Goal: Task Accomplishment & Management: Complete application form

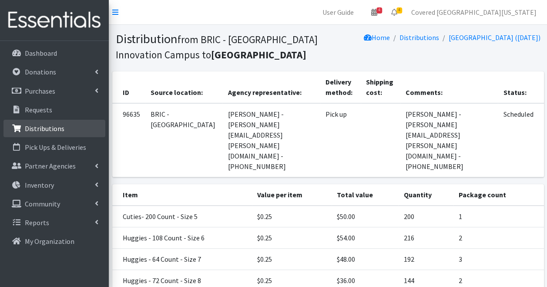
click at [27, 129] on p "Distributions" at bounding box center [45, 128] width 40 height 9
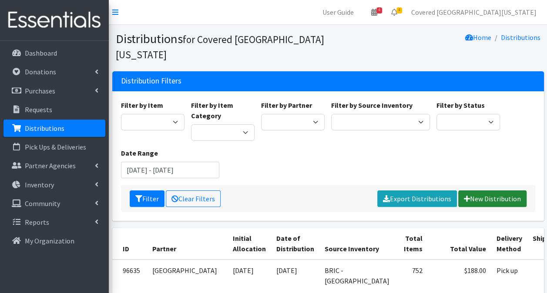
click at [505, 191] on link "New Distribution" at bounding box center [492, 199] width 68 height 17
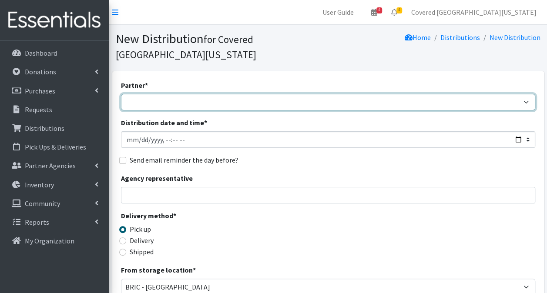
click at [181, 94] on select "Achievement Centers for Children & Families Adopt A Family of The Palm Beaches …" at bounding box center [328, 102] width 414 height 17
select select "654"
click at [121, 94] on select "Achievement Centers for Children & Families Adopt A Family of The Palm Beaches …" at bounding box center [328, 102] width 414 height 17
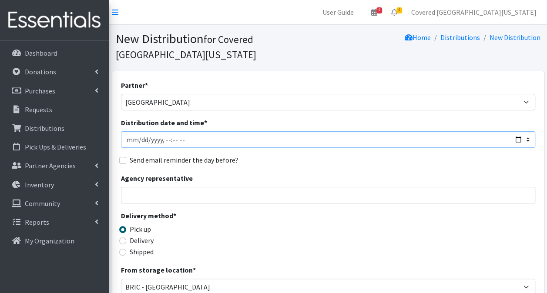
click at [518, 131] on input "Distribution date and time *" at bounding box center [328, 139] width 414 height 17
type input "2025-09-20T23:59"
click at [332, 187] on input "Agency representative" at bounding box center [328, 195] width 414 height 17
click at [331, 173] on div "Agency representative" at bounding box center [328, 188] width 414 height 30
click at [137, 187] on input "Agency representative" at bounding box center [328, 195] width 414 height 17
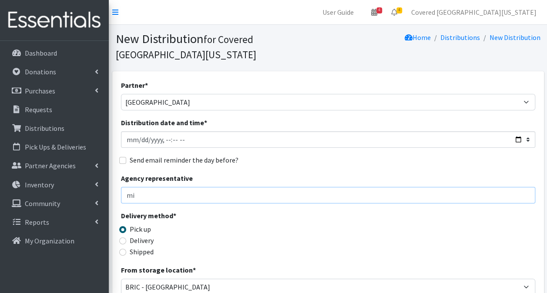
type input "Micaela Martin -561-252-9729 - mmartin@guatemalanmaya.org"
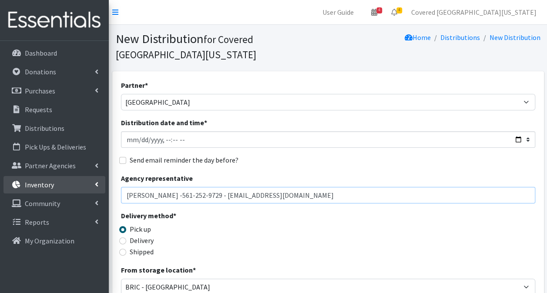
drag, startPoint x: 324, startPoint y: 183, endPoint x: 75, endPoint y: 177, distance: 249.7
click at [75, 177] on div "User Guide 4 4 Pick-ups remaining this week View Calendar 4 2 Requests 2 Partne…" at bounding box center [273, 282] width 547 height 565
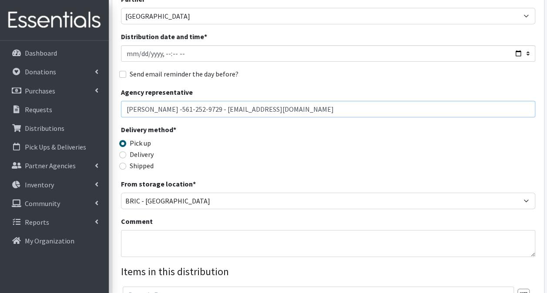
scroll to position [87, 0]
click at [153, 230] on textarea "Comment" at bounding box center [328, 243] width 414 height 27
paste textarea "Micaela Martin -561-252-9729 - mmartin@guatemalanmaya.org"
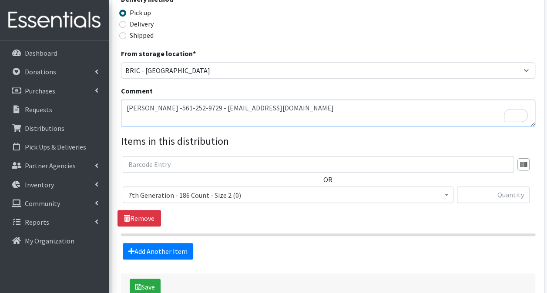
scroll to position [217, 0]
type textarea "Micaela Martin -561-252-9729 - mmartin@guatemalanmaya.org"
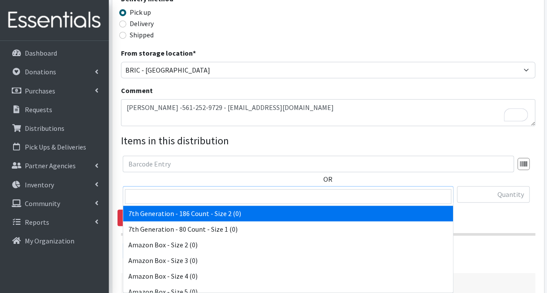
click at [283, 189] on span "7th Generation - 186 Count - Size 2 (0)" at bounding box center [287, 195] width 319 height 12
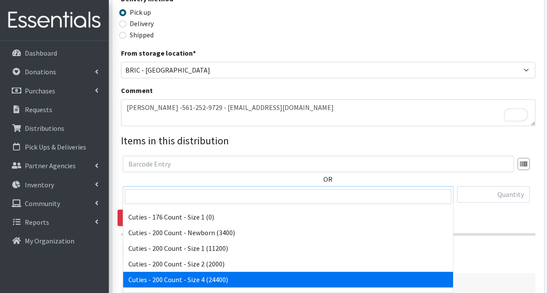
scroll to position [569, 0]
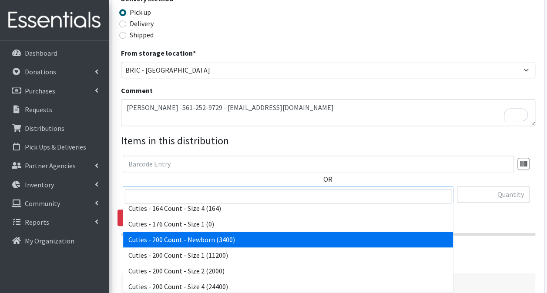
select select "13257"
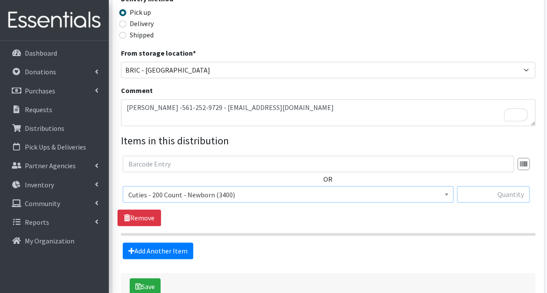
click at [501, 186] on input "text" at bounding box center [493, 194] width 73 height 17
type input "600"
click at [156, 243] on link "Add Another Item" at bounding box center [158, 251] width 70 height 17
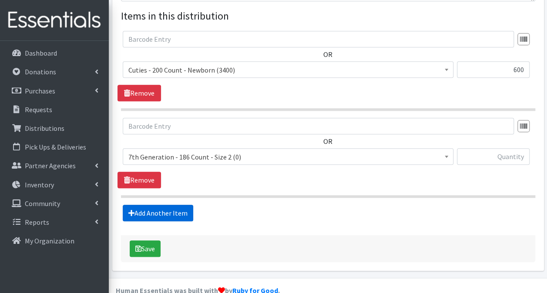
scroll to position [342, 0]
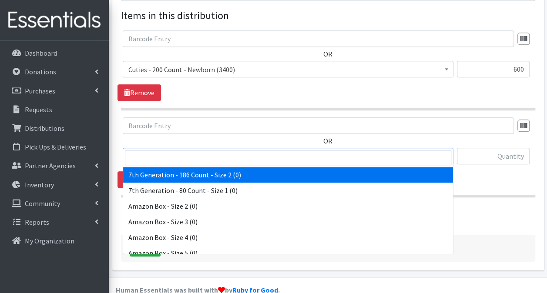
click at [290, 150] on span "7th Generation - 186 Count - Size 2 (0)" at bounding box center [287, 156] width 319 height 12
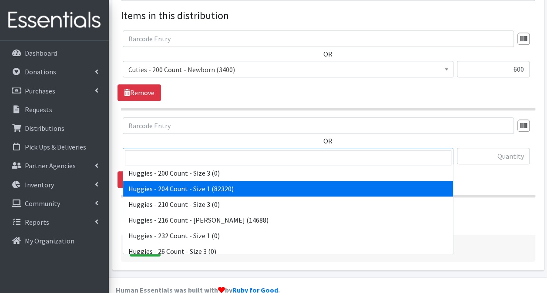
scroll to position [1912, 0]
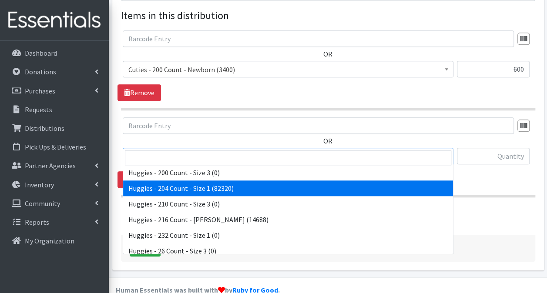
select select "13242"
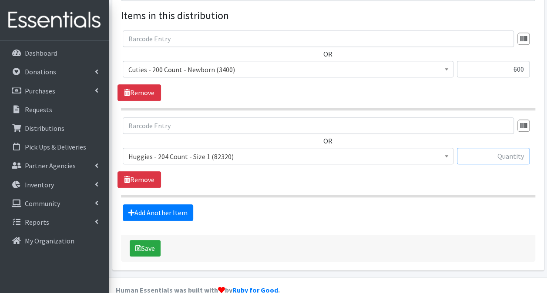
click at [492, 148] on input "text" at bounding box center [493, 156] width 73 height 17
type input "1632"
click at [135, 204] on link "Add Another Item" at bounding box center [158, 212] width 70 height 17
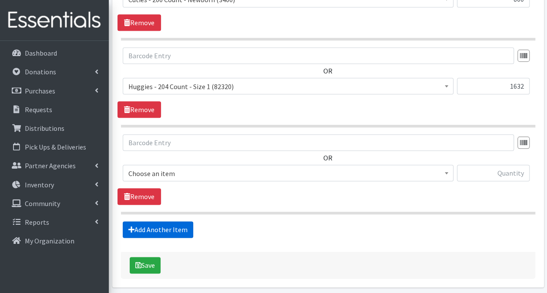
scroll to position [429, 0]
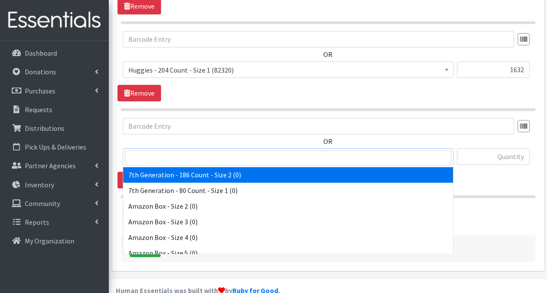
click at [259, 151] on span "7th Generation - 186 Count - Size 2 (0)" at bounding box center [287, 157] width 319 height 12
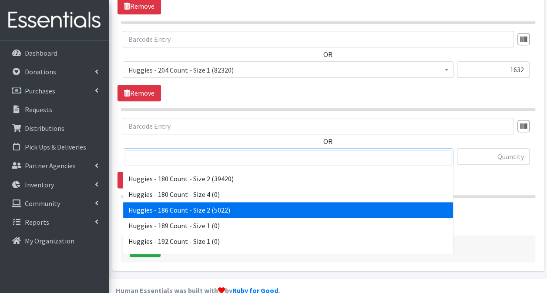
scroll to position [1785, 0]
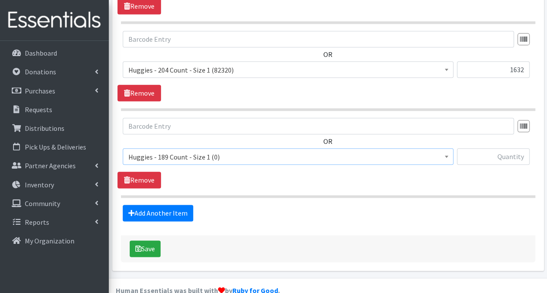
click at [256, 151] on span "Huggies - 189 Count - Size 1 (0)" at bounding box center [287, 157] width 319 height 12
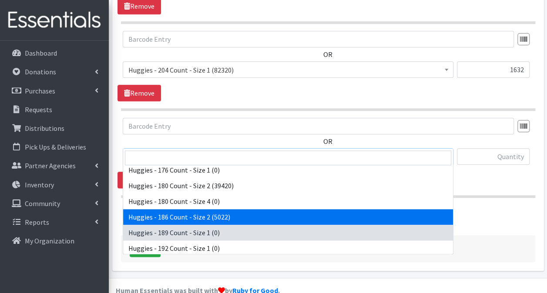
scroll to position [1774, 0]
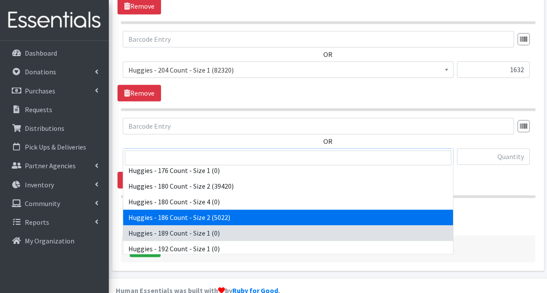
select select "13984"
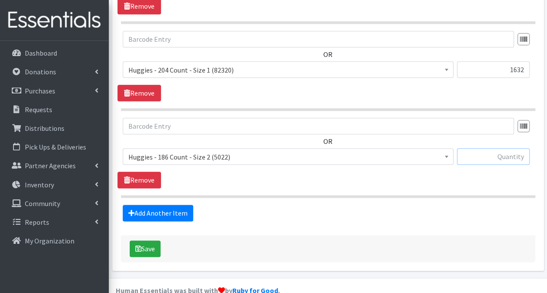
click at [505, 148] on input "text" at bounding box center [493, 156] width 73 height 17
type input "1674"
click at [182, 205] on link "Add Another Item" at bounding box center [158, 213] width 70 height 17
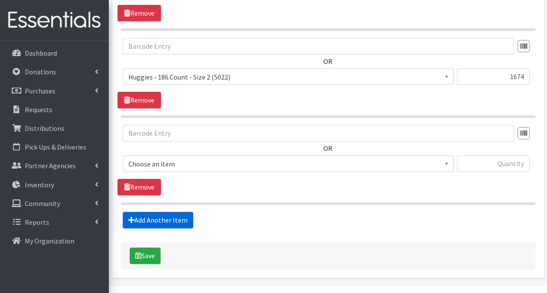
scroll to position [515, 0]
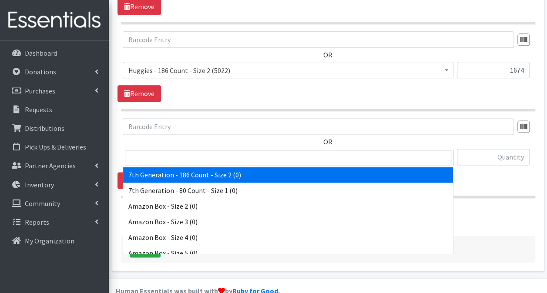
click at [244, 151] on span "7th Generation - 186 Count - Size 2 (0)" at bounding box center [287, 157] width 319 height 12
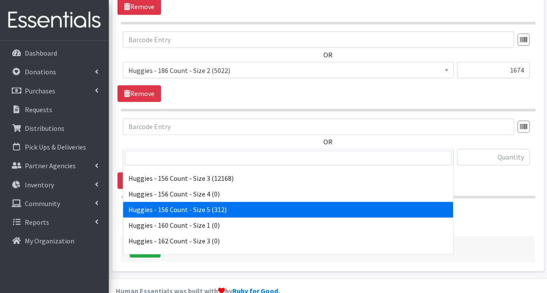
scroll to position [1740, 0]
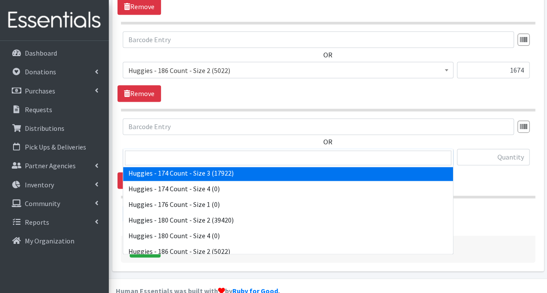
select select "15370"
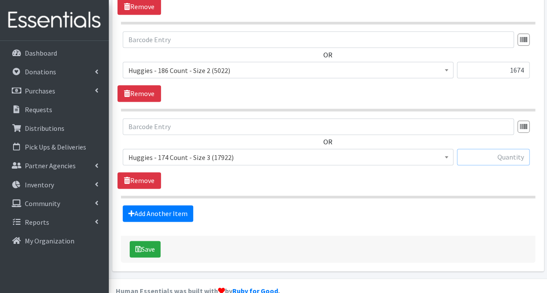
click at [492, 149] on input "text" at bounding box center [493, 157] width 73 height 17
type input "2784"
click at [180, 205] on link "Add Another Item" at bounding box center [158, 213] width 70 height 17
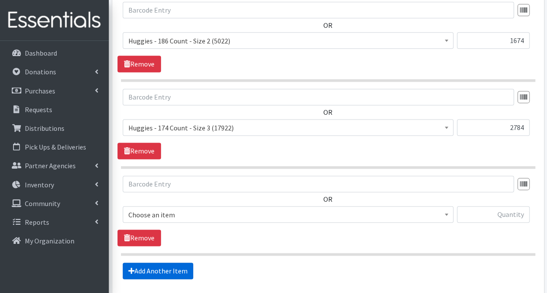
scroll to position [602, 0]
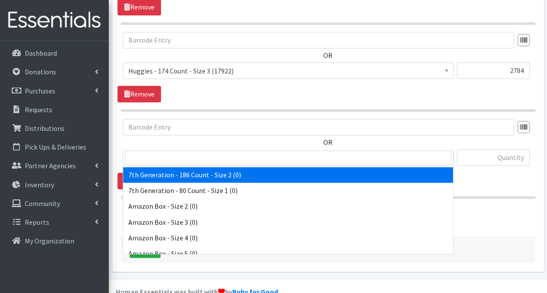
click at [165, 152] on span "7th Generation - 186 Count - Size 2 (0)" at bounding box center [287, 158] width 319 height 12
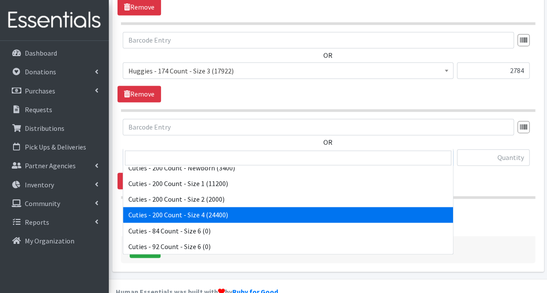
select select "14764"
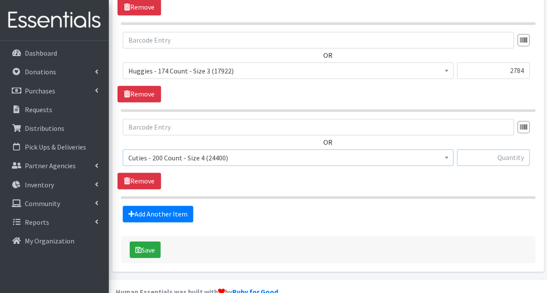
click at [468, 149] on input "text" at bounding box center [493, 157] width 73 height 17
type input "2000"
click at [156, 206] on link "Add Another Item" at bounding box center [158, 214] width 70 height 17
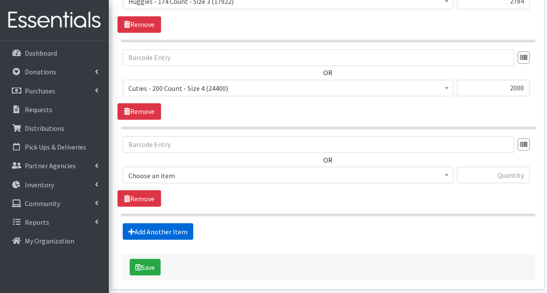
scroll to position [689, 0]
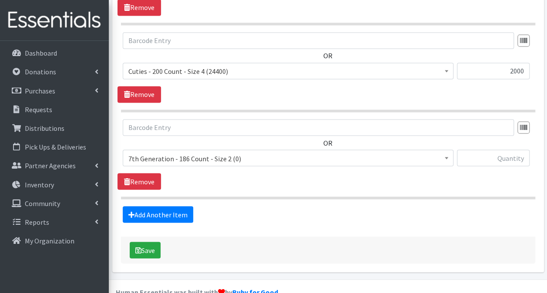
drag, startPoint x: 284, startPoint y: 150, endPoint x: 285, endPoint y: 140, distance: 9.6
click at [285, 150] on span at bounding box center [288, 161] width 331 height 23
click at [285, 152] on span "7th Generation - 186 Count - Size 2 (0)" at bounding box center [287, 158] width 319 height 12
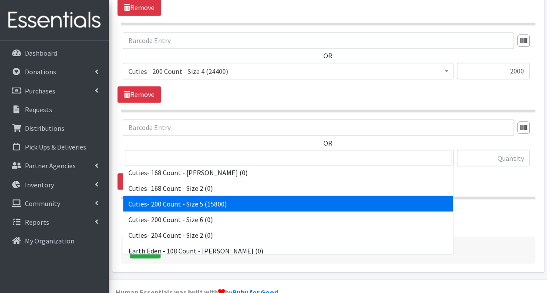
scroll to position [739, 0]
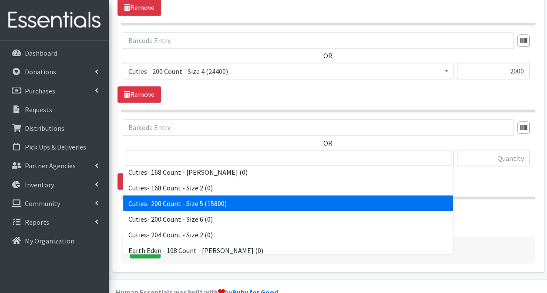
select select "13261"
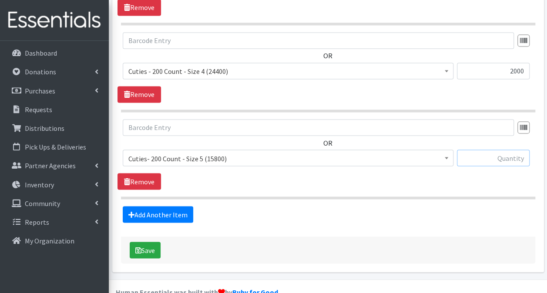
click at [478, 150] on input "text" at bounding box center [493, 158] width 73 height 17
type input "2000"
click at [181, 206] on link "Add Another Item" at bounding box center [158, 214] width 70 height 17
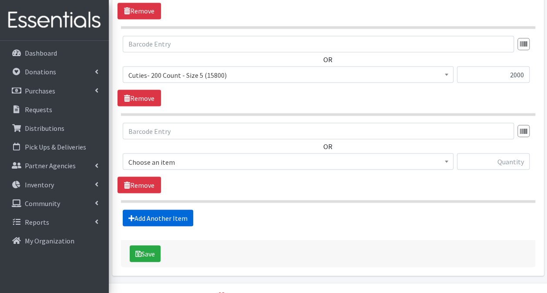
scroll to position [775, 0]
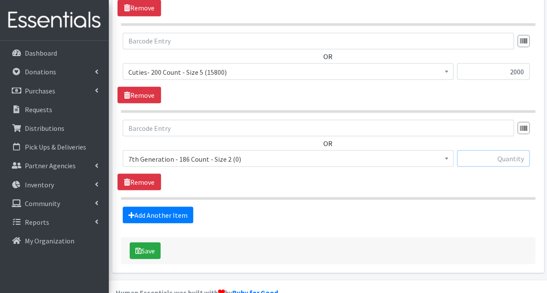
click at [492, 150] on input "text" at bounding box center [493, 158] width 73 height 17
type input "2052"
click at [334, 153] on span "7th Generation - 186 Count - Size 2 (0)" at bounding box center [287, 159] width 319 height 12
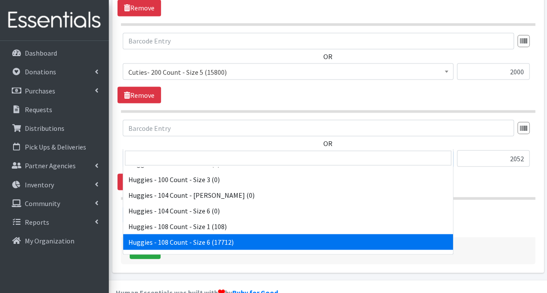
scroll to position [1217, 0]
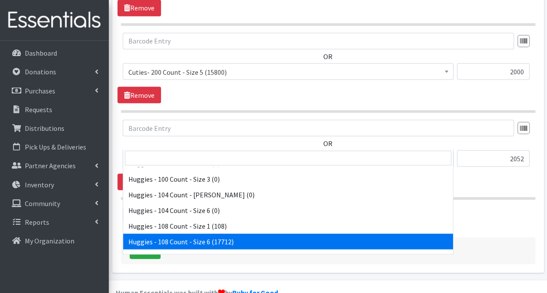
select select "13986"
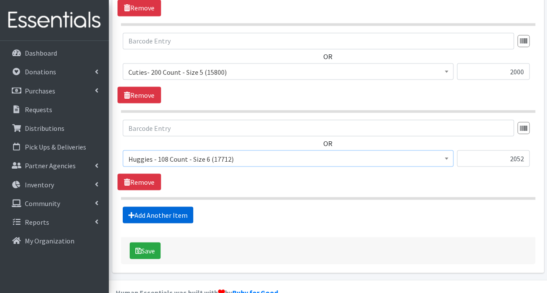
click at [171, 207] on link "Add Another Item" at bounding box center [158, 215] width 70 height 17
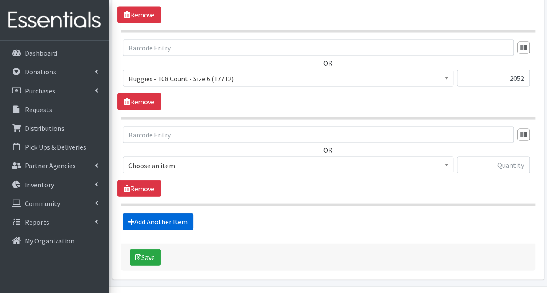
scroll to position [862, 0]
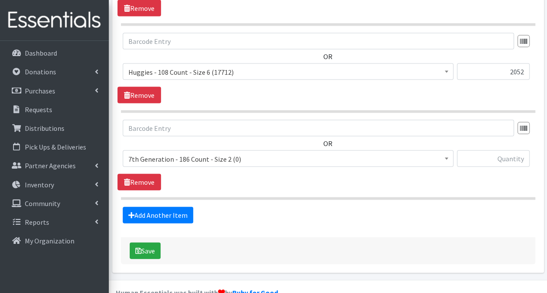
click at [214, 153] on span "7th Generation - 186 Count - Size 2 (0)" at bounding box center [287, 159] width 319 height 12
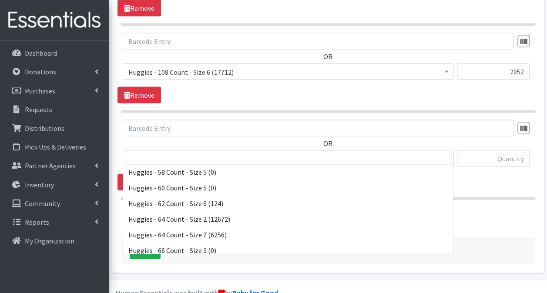
scroll to position [2304, 0]
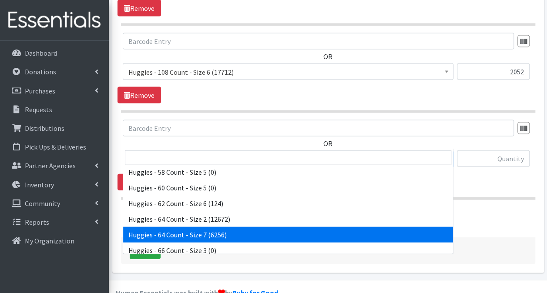
select select "14657"
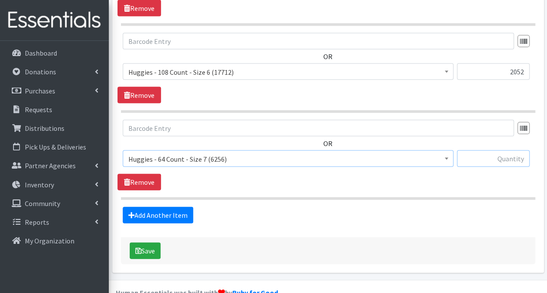
click at [481, 150] on input "text" at bounding box center [493, 158] width 73 height 17
type input "1984"
click at [150, 243] on button "Save" at bounding box center [145, 251] width 31 height 17
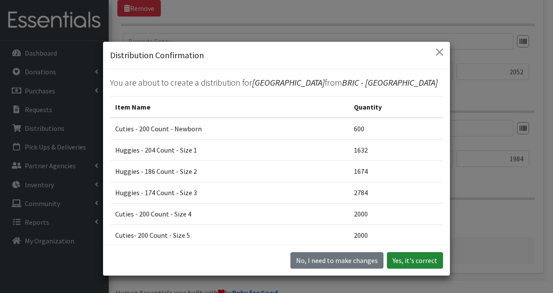
click at [416, 256] on button "Yes, it's correct" at bounding box center [415, 260] width 56 height 17
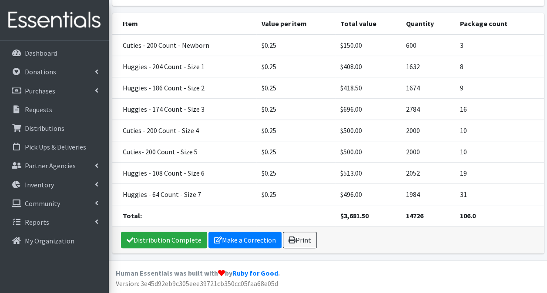
scroll to position [177, 0]
click at [289, 243] on icon at bounding box center [291, 240] width 7 height 7
click at [32, 133] on link "Distributions" at bounding box center [54, 128] width 102 height 17
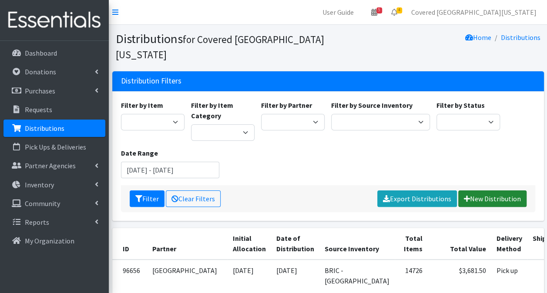
click at [507, 191] on link "New Distribution" at bounding box center [492, 199] width 68 height 17
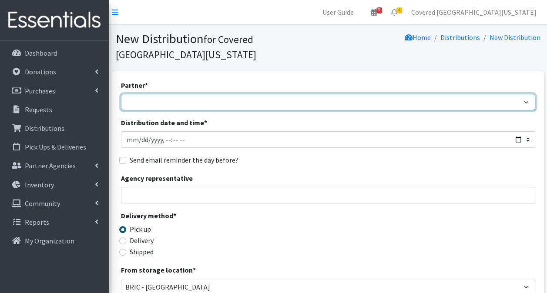
click at [145, 94] on select "Achievement Centers for Children & Families Adopt A Family of The Palm Beaches …" at bounding box center [328, 102] width 414 height 17
select select "7559"
click at [147, 94] on select "Achievement Centers for Children & Families Adopt A Family of The Palm Beaches …" at bounding box center [328, 102] width 414 height 17
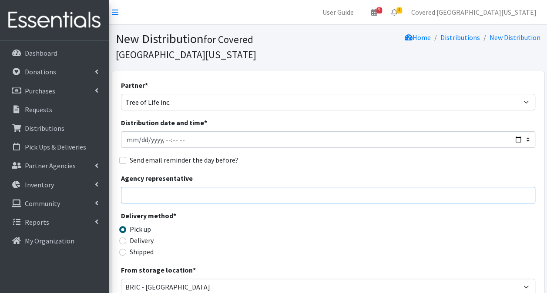
click at [157, 187] on input "Agency representative" at bounding box center [328, 195] width 414 height 17
type input "[PERSON_NAME] - [EMAIL_ADDRESS][DOMAIN_NAME] - [PHONE_NUMBER]"
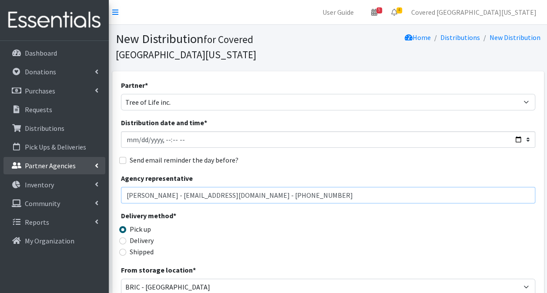
drag, startPoint x: 328, startPoint y: 180, endPoint x: 22, endPoint y: 164, distance: 307.0
click at [22, 164] on div "User Guide 5 5 Pick-ups remaining this week View Calendar 4 2 Requests 2 Partne…" at bounding box center [273, 282] width 547 height 565
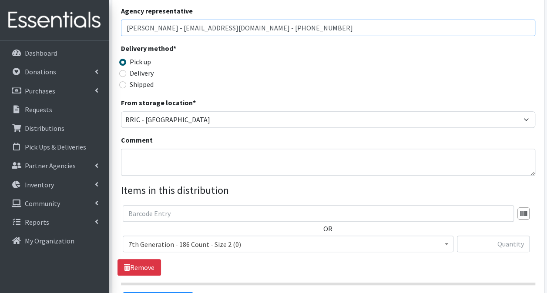
scroll to position [168, 0]
click at [162, 148] on textarea "Comment" at bounding box center [328, 161] width 414 height 27
paste textarea "[PERSON_NAME] - [EMAIL_ADDRESS][DOMAIN_NAME] - [PHONE_NUMBER]"
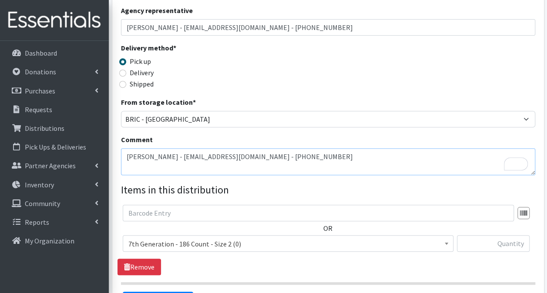
type textarea "[PERSON_NAME] - [EMAIL_ADDRESS][DOMAIN_NAME] - [PHONE_NUMBER]"
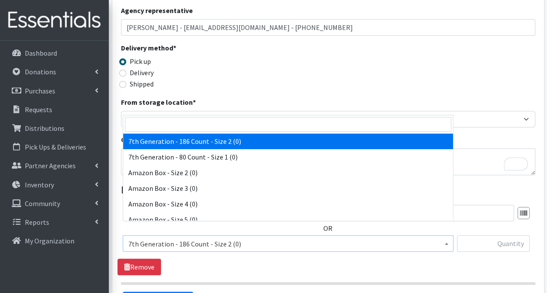
click at [260, 238] on span "7th Generation - 186 Count - Size 2 (0)" at bounding box center [287, 244] width 319 height 12
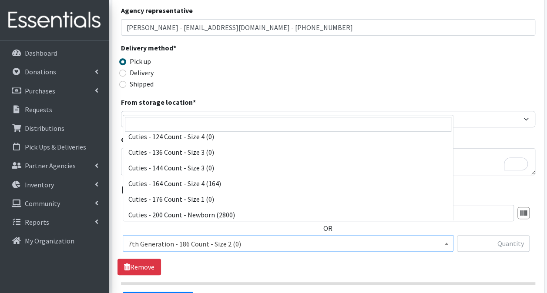
scroll to position [522, 0]
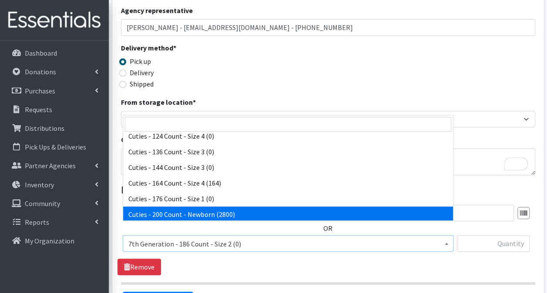
select select "13257"
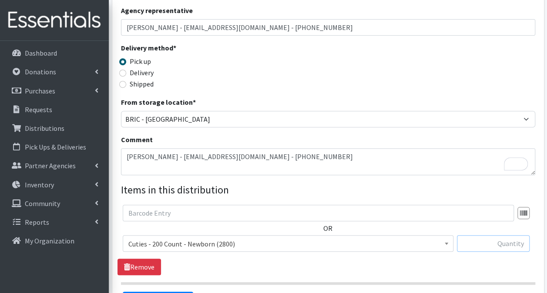
click at [487, 235] on input "text" at bounding box center [493, 243] width 73 height 17
type input "200"
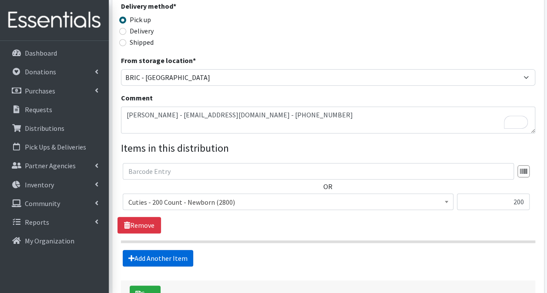
click at [148, 250] on link "Add Another Item" at bounding box center [158, 258] width 70 height 17
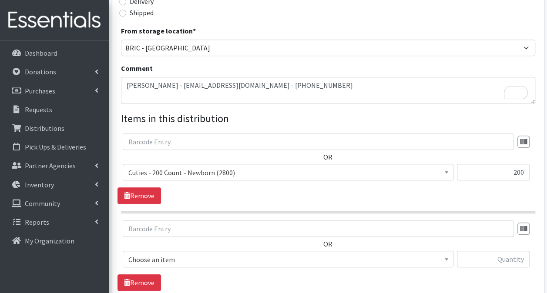
scroll to position [342, 0]
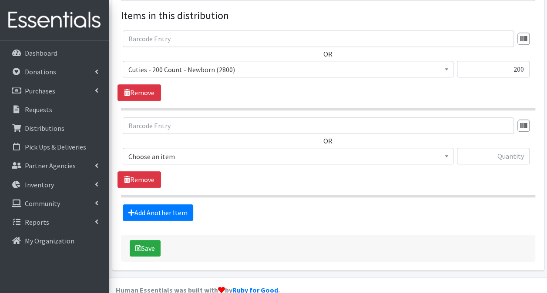
click at [235, 150] on span "Choose an item" at bounding box center [287, 156] width 319 height 12
click at [247, 150] on span "7th Generation - 186 Count - Size 2 (0)" at bounding box center [287, 156] width 319 height 12
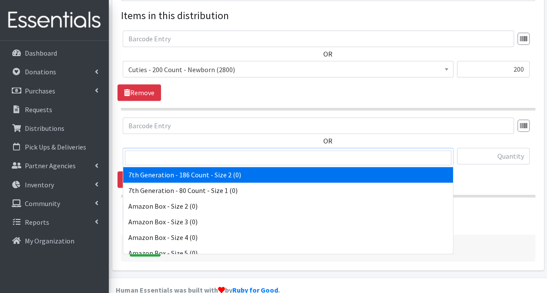
click at [247, 150] on span "7th Generation - 186 Count - Size 2 (0)" at bounding box center [287, 156] width 319 height 12
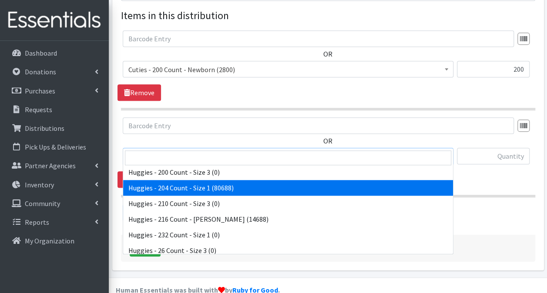
scroll to position [1913, 0]
select select "13242"
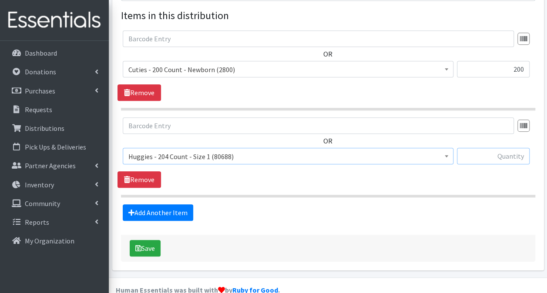
click at [483, 148] on input "text" at bounding box center [493, 156] width 73 height 17
type input "204"
click at [157, 204] on link "Add Another Item" at bounding box center [158, 212] width 70 height 17
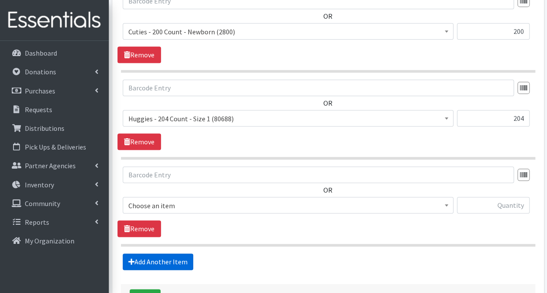
scroll to position [429, 0]
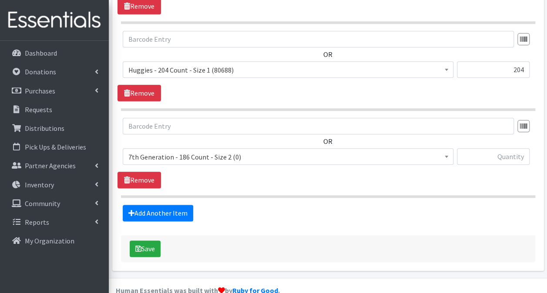
click at [277, 151] on span "7th Generation - 186 Count - Size 2 (0)" at bounding box center [287, 157] width 319 height 12
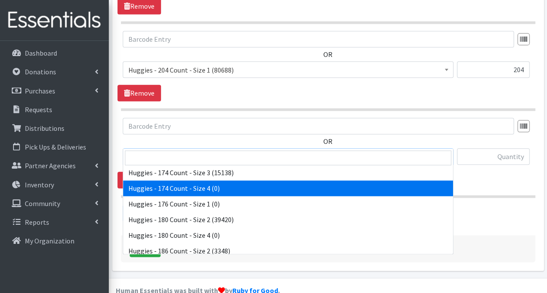
scroll to position [1740, 0]
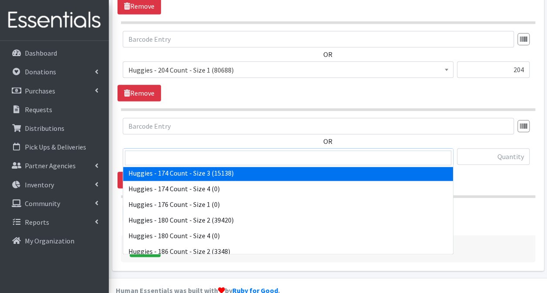
select select "15370"
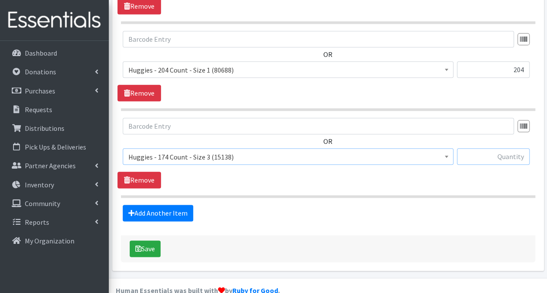
click at [501, 148] on input "text" at bounding box center [493, 156] width 73 height 17
type input "348"
click at [137, 205] on link "Add Another Item" at bounding box center [158, 213] width 70 height 17
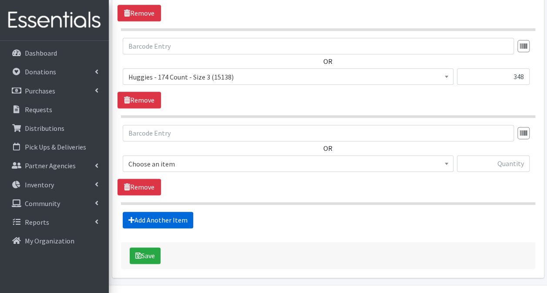
scroll to position [515, 0]
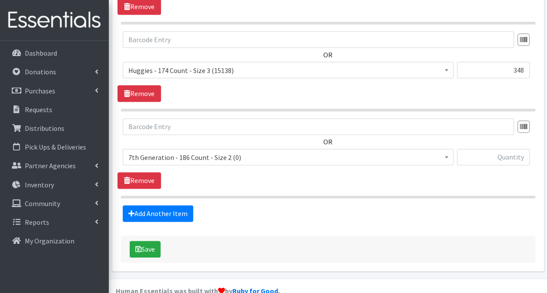
click at [277, 151] on span "7th Generation - 186 Count - Size 2 (0)" at bounding box center [287, 157] width 319 height 12
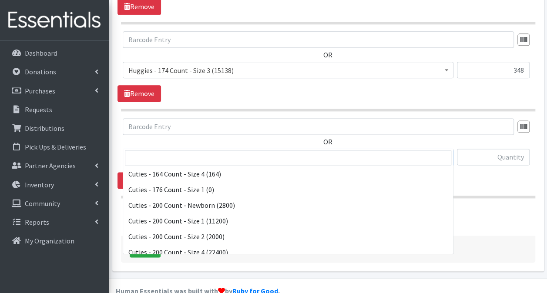
scroll to position [565, 0]
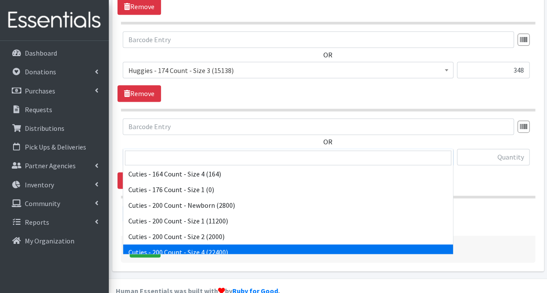
select select "14764"
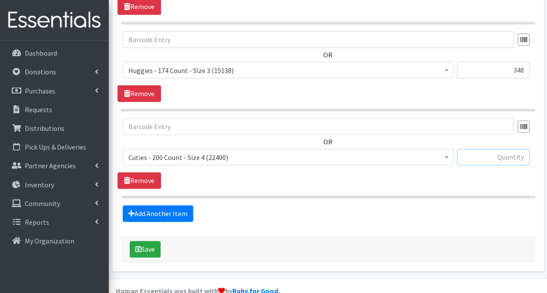
click at [503, 149] on input "text" at bounding box center [493, 157] width 73 height 17
type input "400"
click at [147, 205] on link "Add Another Item" at bounding box center [158, 213] width 70 height 17
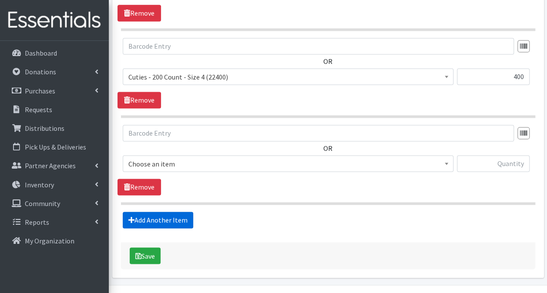
scroll to position [602, 0]
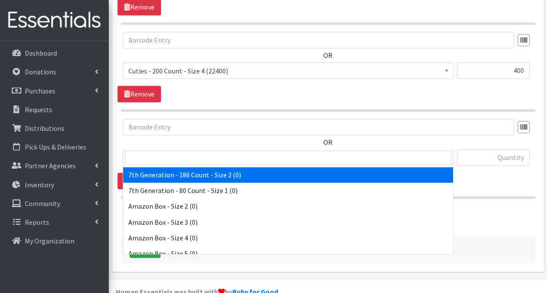
click at [263, 152] on span "7th Generation - 186 Count - Size 2 (0)" at bounding box center [287, 158] width 319 height 12
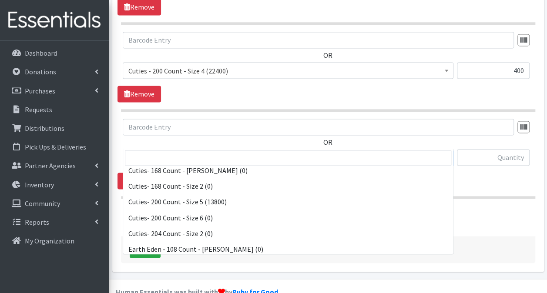
scroll to position [739, 0]
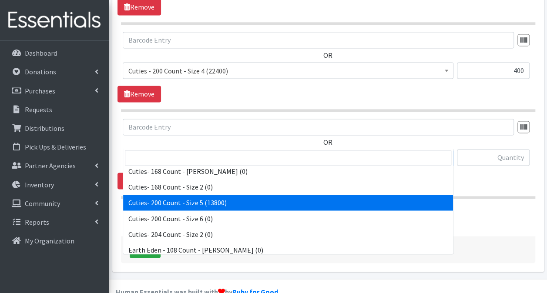
select select "13261"
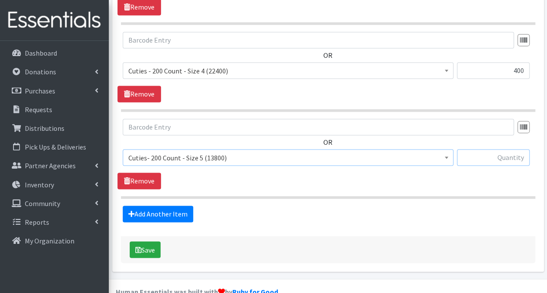
click at [469, 149] on input "text" at bounding box center [493, 157] width 73 height 17
type input "200"
click at [142, 241] on button "Save" at bounding box center [145, 249] width 31 height 17
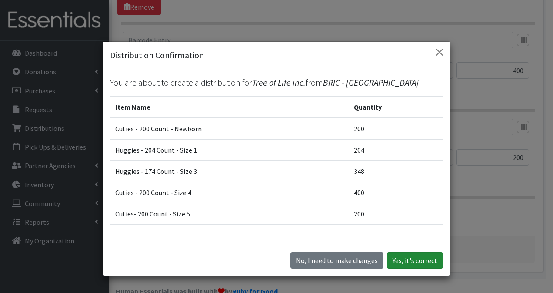
click at [400, 268] on button "Yes, it's correct" at bounding box center [415, 260] width 56 height 17
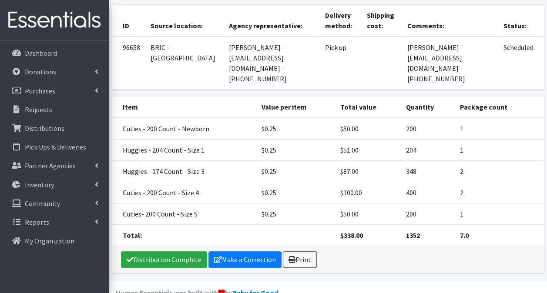
scroll to position [113, 0]
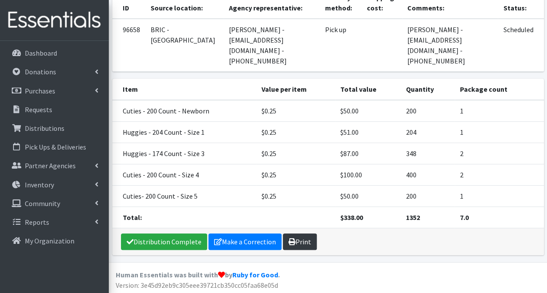
click at [302, 240] on link "Print" at bounding box center [300, 242] width 34 height 17
